Goal: Task Accomplishment & Management: Manage account settings

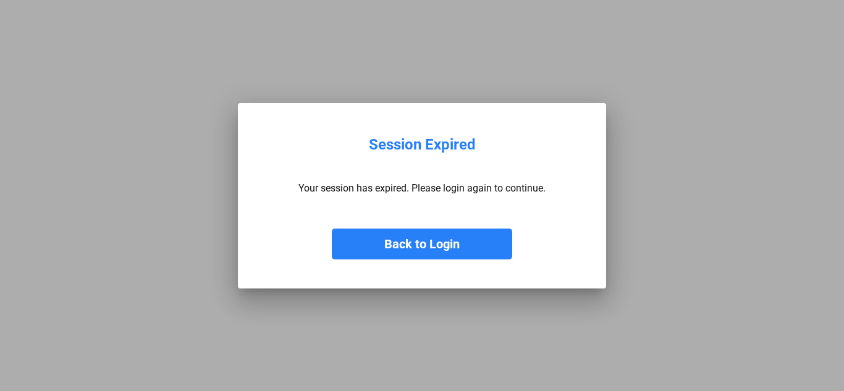
click at [427, 248] on button "Back to Login" at bounding box center [422, 244] width 180 height 31
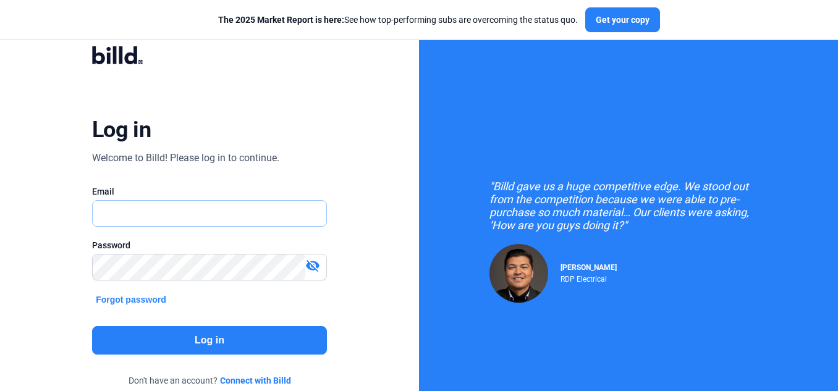
type input "[EMAIL_ADDRESS][DOMAIN_NAME]"
click at [165, 336] on button "Log in" at bounding box center [209, 340] width 235 height 28
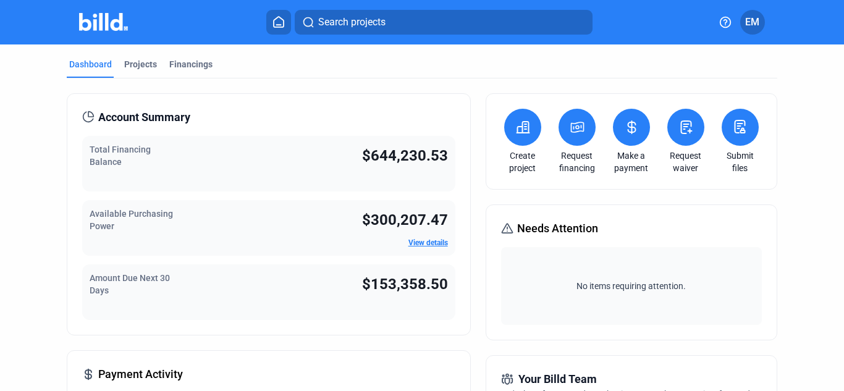
click at [624, 119] on button at bounding box center [631, 127] width 37 height 37
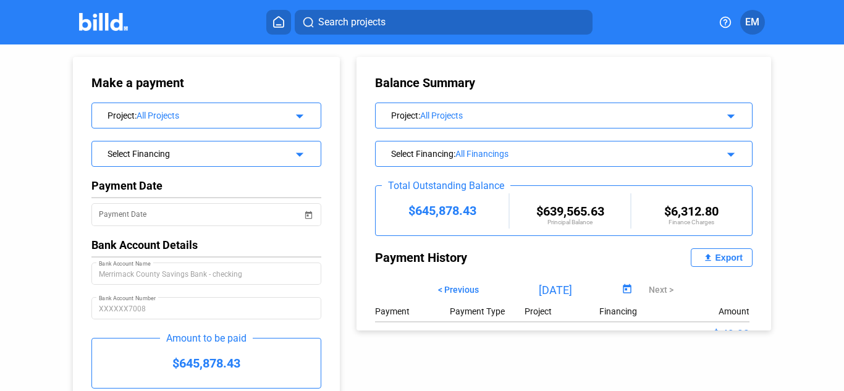
click at [718, 259] on div "Export" at bounding box center [728, 258] width 27 height 10
click at [445, 288] on span "< Previous" at bounding box center [458, 290] width 41 height 10
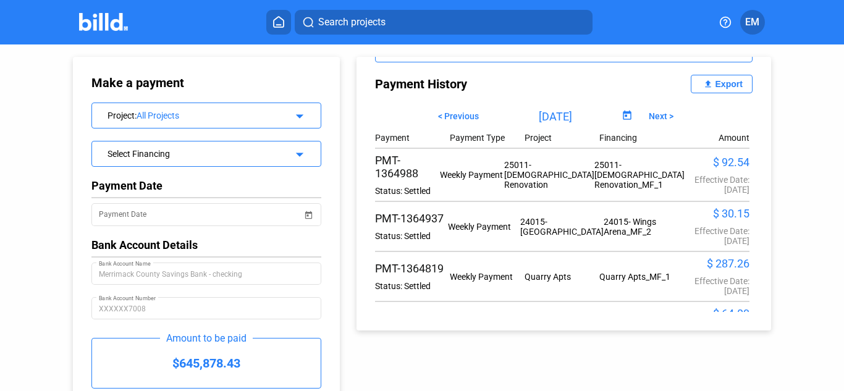
click at [649, 112] on span "Next >" at bounding box center [661, 116] width 25 height 10
type input "[DATE]"
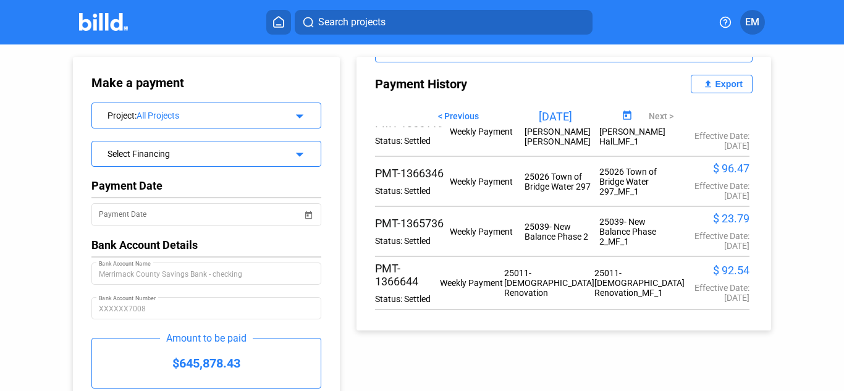
scroll to position [540, 0]
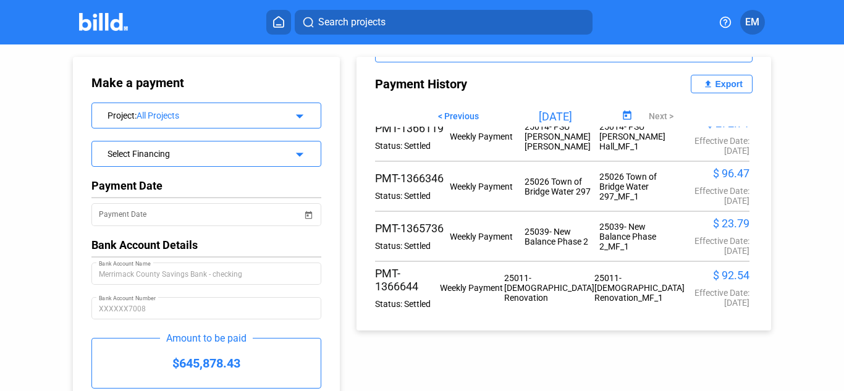
click at [545, 366] on div "Make a payment Project : All Projects arrow_drop_down Select Financing arrow_dr…" at bounding box center [421, 247] width 759 height 406
